Goal: Transaction & Acquisition: Purchase product/service

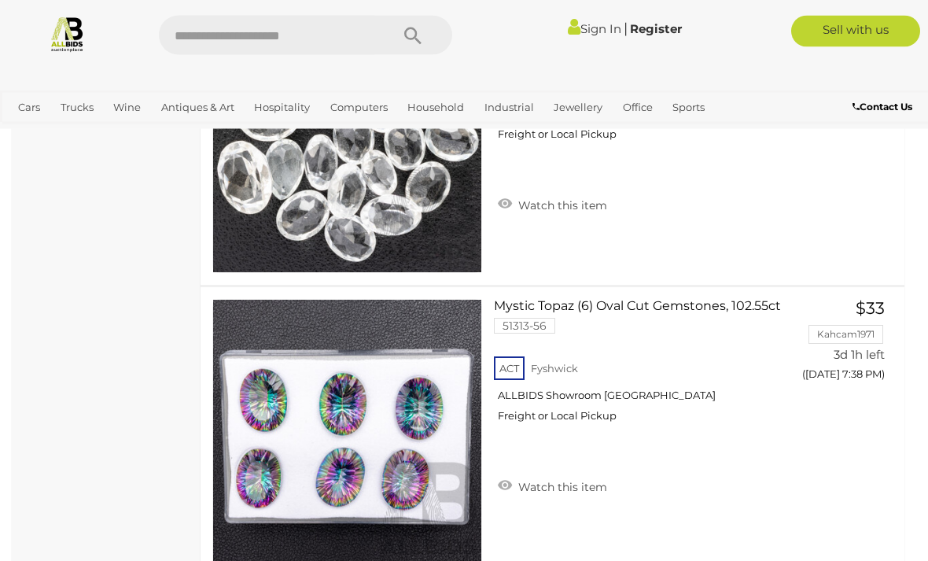
scroll to position [5870, 0]
click at [338, 35] on input "text" at bounding box center [267, 35] width 216 height 39
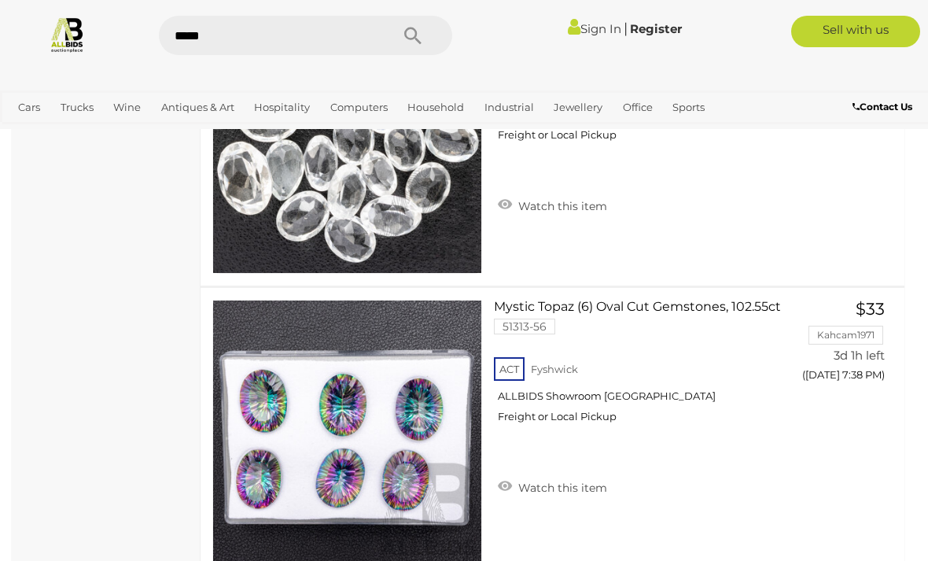
type input "******"
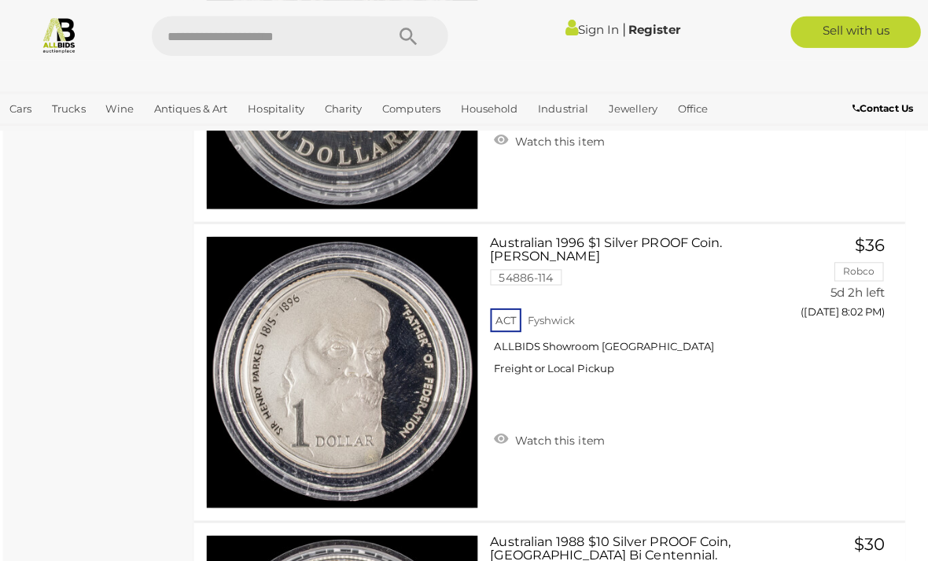
scroll to position [11554, 0]
click at [358, 375] on img at bounding box center [347, 368] width 268 height 268
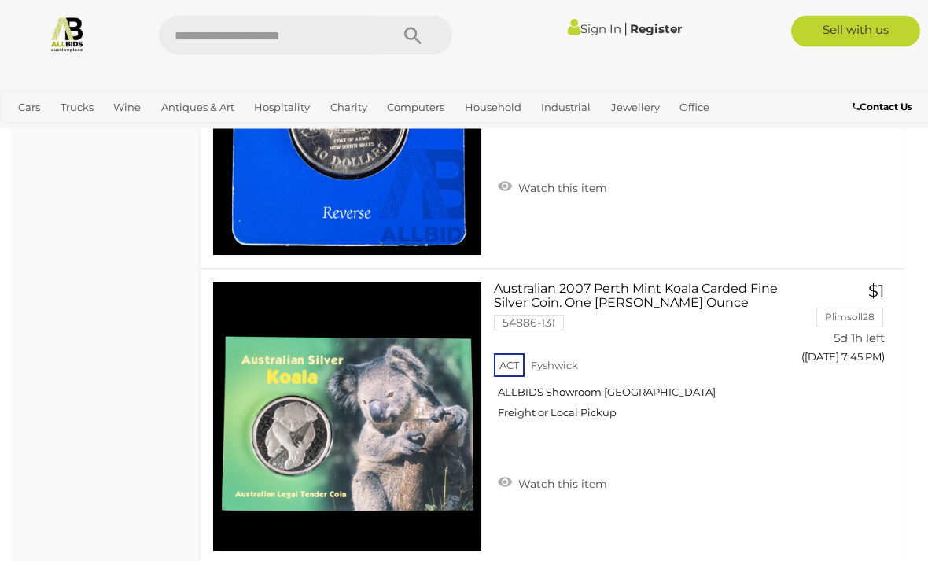
scroll to position [10914, 0]
click at [388, 417] on img at bounding box center [347, 416] width 268 height 268
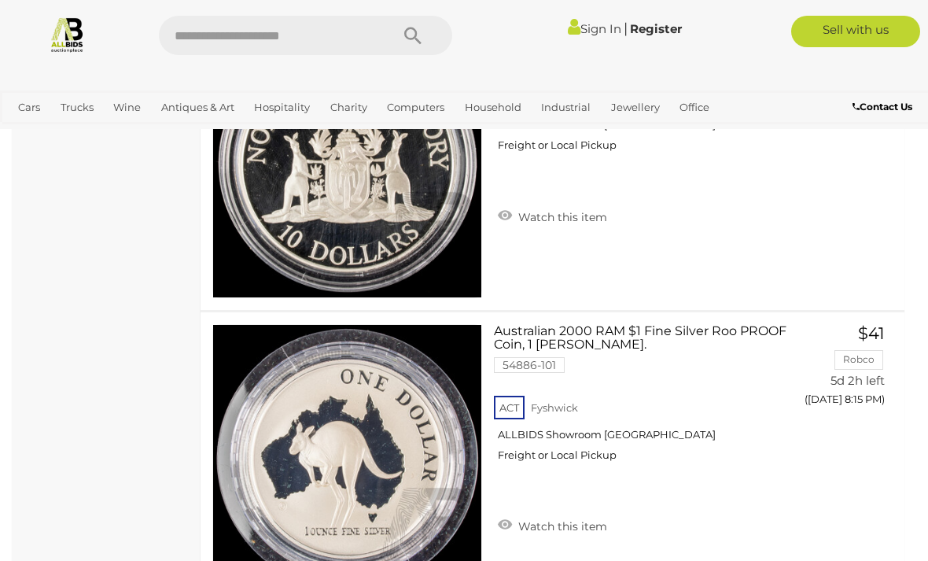
scroll to position [14124, 0]
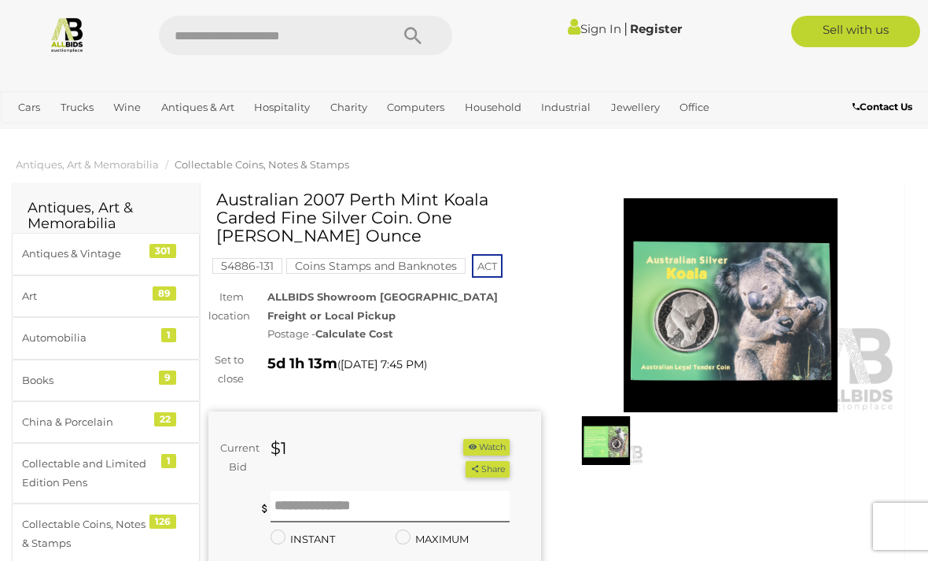
click at [411, 363] on span "Thursday 7:45 PM" at bounding box center [382, 364] width 83 height 14
click at [558, 332] on div at bounding box center [731, 333] width 356 height 286
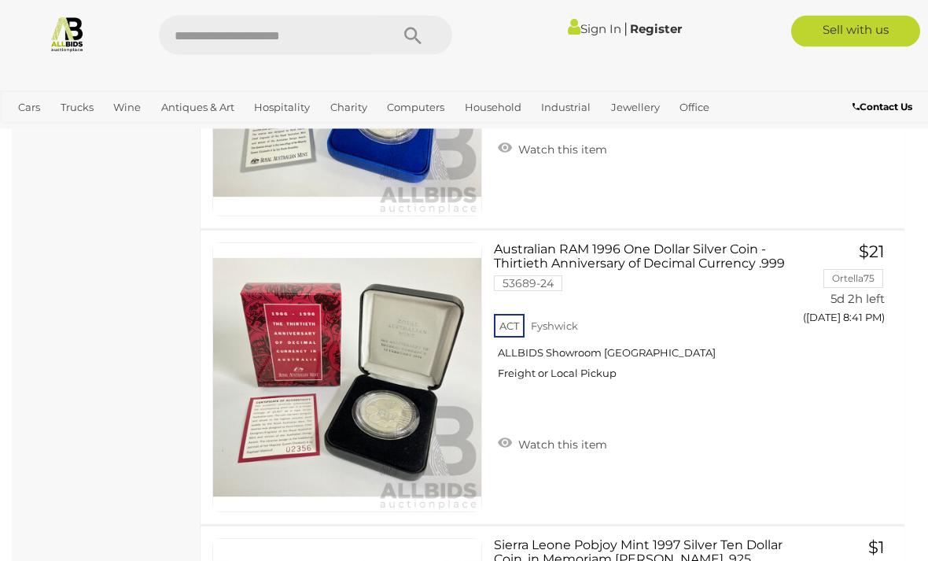
scroll to position [16572, 0]
